Goal: Browse casually: Explore the website without a specific task or goal

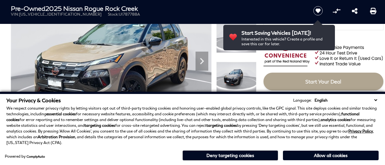
scroll to position [86, 0]
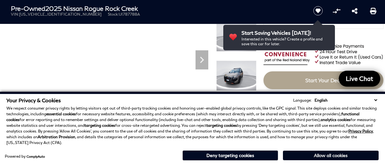
click at [321, 156] on button "Allow all cookies" at bounding box center [331, 156] width 96 height 10
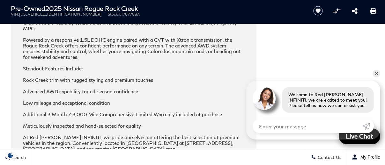
scroll to position [1006, 0]
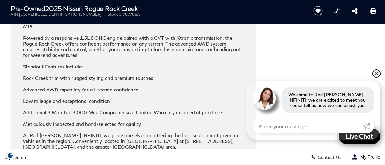
click at [376, 71] on link "✕" at bounding box center [377, 74] width 8 height 8
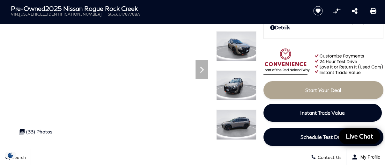
scroll to position [77, 0]
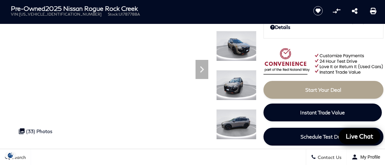
click at [230, 91] on img at bounding box center [236, 85] width 40 height 30
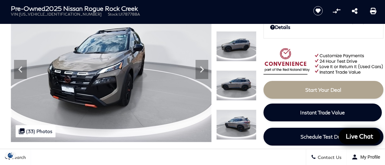
click at [241, 87] on img at bounding box center [236, 86] width 40 height 30
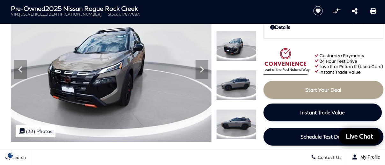
click at [240, 122] on img at bounding box center [236, 124] width 40 height 30
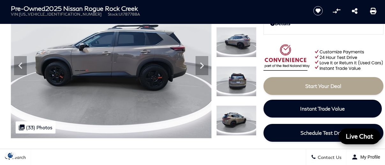
scroll to position [83, 0]
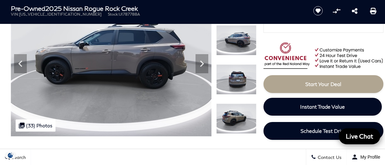
click at [239, 121] on img at bounding box center [236, 119] width 40 height 30
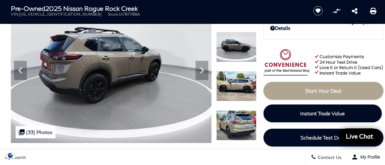
scroll to position [76, 0]
click at [200, 71] on icon "Next" at bounding box center [202, 70] width 13 height 13
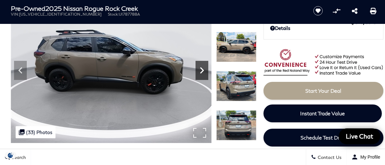
click at [200, 71] on icon "Next" at bounding box center [202, 70] width 13 height 13
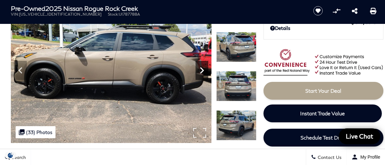
click at [200, 71] on icon "Next" at bounding box center [202, 70] width 13 height 13
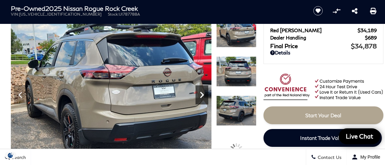
scroll to position [53, 0]
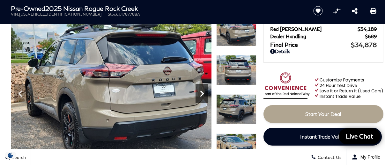
click at [202, 94] on icon "Next" at bounding box center [202, 94] width 4 height 6
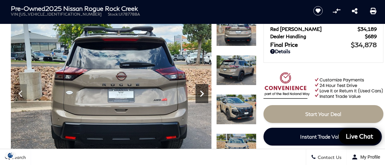
click at [202, 95] on icon "Next" at bounding box center [202, 94] width 4 height 6
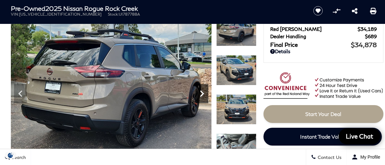
click at [203, 95] on icon "Next" at bounding box center [202, 94] width 4 height 6
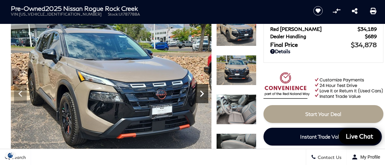
click at [203, 96] on icon "Next" at bounding box center [202, 93] width 13 height 13
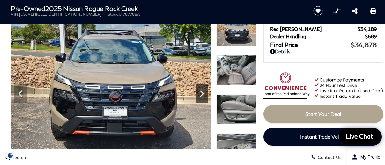
click at [203, 96] on icon "Next" at bounding box center [202, 93] width 13 height 13
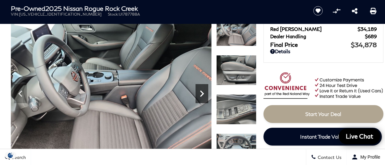
click at [203, 96] on icon "Next" at bounding box center [202, 93] width 13 height 13
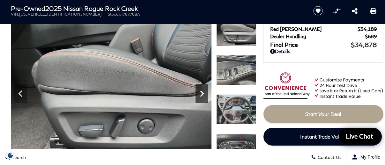
click at [203, 96] on icon "Next" at bounding box center [202, 93] width 13 height 13
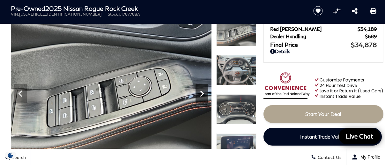
click at [203, 96] on icon "Next" at bounding box center [202, 93] width 13 height 13
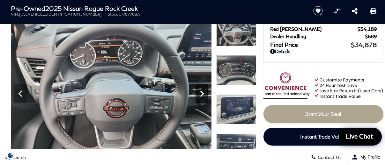
click at [203, 96] on icon "Next" at bounding box center [202, 93] width 13 height 13
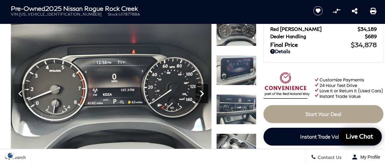
click at [203, 96] on icon "Next" at bounding box center [202, 93] width 13 height 13
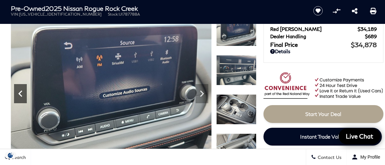
click at [19, 93] on icon "Previous" at bounding box center [20, 94] width 4 height 6
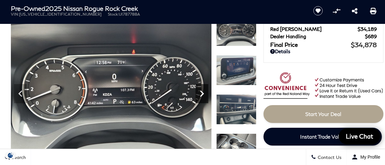
click at [203, 94] on icon "Next" at bounding box center [202, 94] width 4 height 6
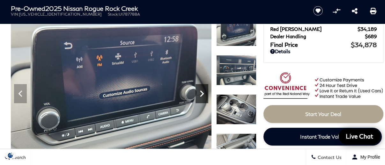
click at [203, 94] on icon "Next" at bounding box center [202, 94] width 4 height 6
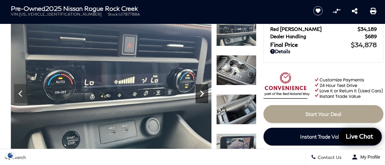
click at [203, 94] on icon "Next" at bounding box center [202, 94] width 4 height 6
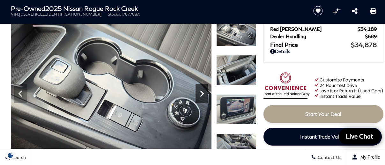
click at [203, 94] on icon "Next" at bounding box center [202, 94] width 4 height 6
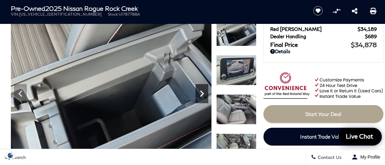
click at [203, 94] on icon "Next" at bounding box center [202, 94] width 4 height 6
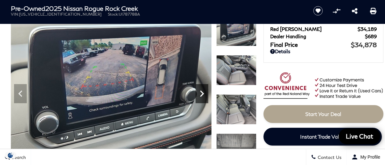
click at [203, 95] on icon "Next" at bounding box center [202, 94] width 4 height 6
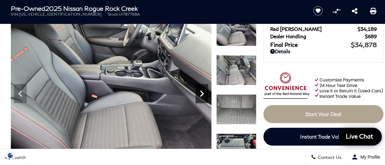
click at [203, 95] on icon "Next" at bounding box center [202, 93] width 13 height 13
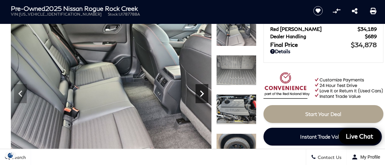
click at [203, 96] on icon "Next" at bounding box center [202, 93] width 13 height 13
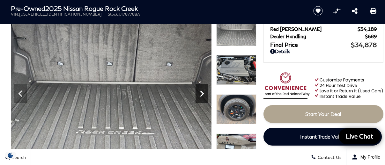
click at [203, 96] on icon "Next" at bounding box center [202, 93] width 13 height 13
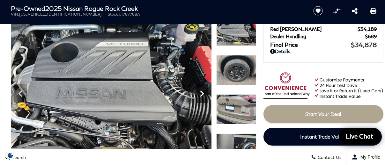
click at [204, 96] on icon "Next" at bounding box center [202, 93] width 13 height 13
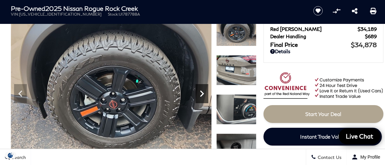
click at [204, 97] on icon "Next" at bounding box center [202, 93] width 13 height 13
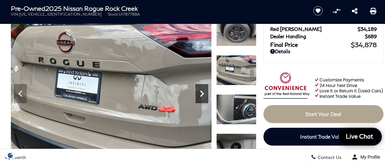
click at [204, 97] on icon "Next" at bounding box center [202, 93] width 13 height 13
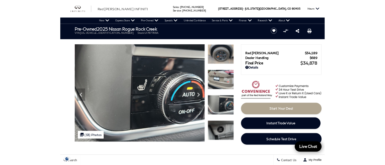
scroll to position [346, 0]
